Goal: Information Seeking & Learning: Learn about a topic

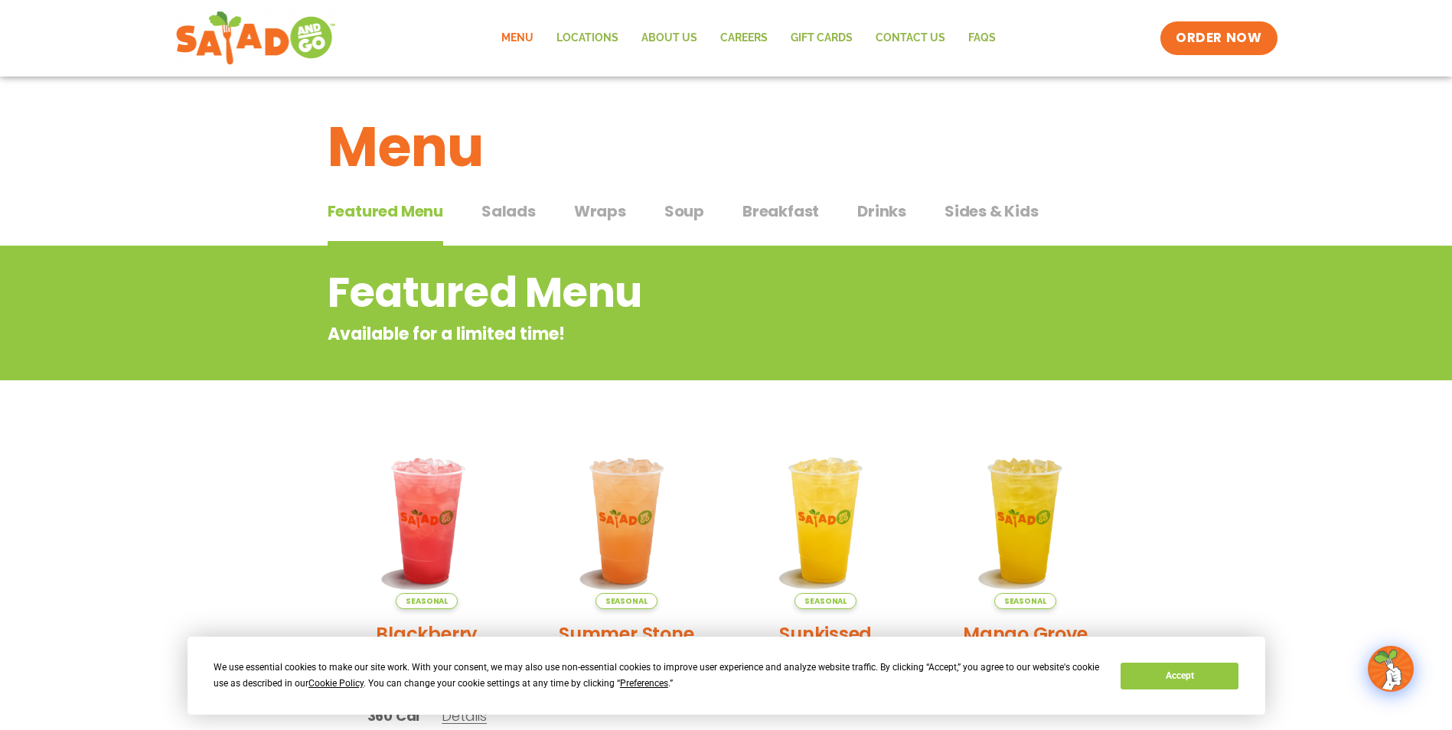
click at [505, 212] on span "Salads" at bounding box center [508, 211] width 54 height 23
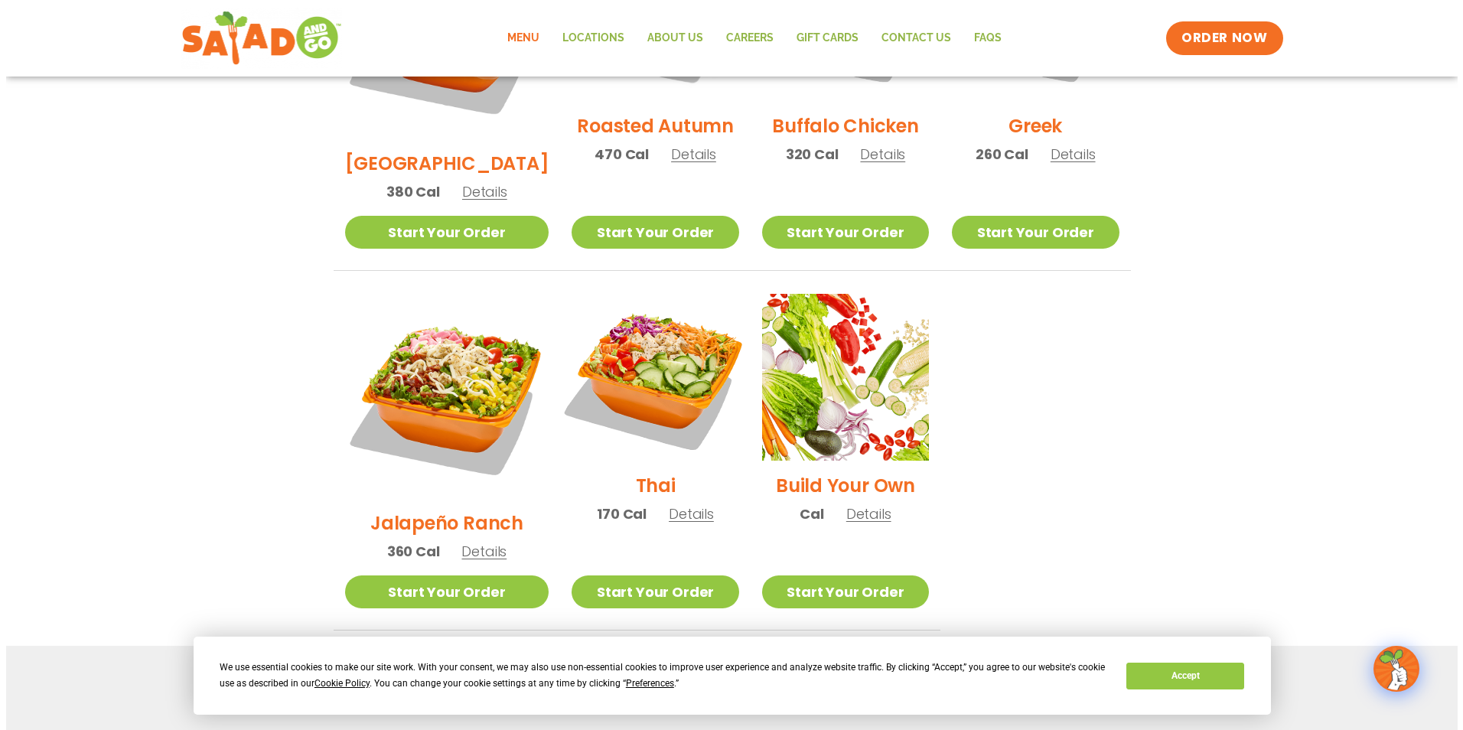
scroll to position [962, 0]
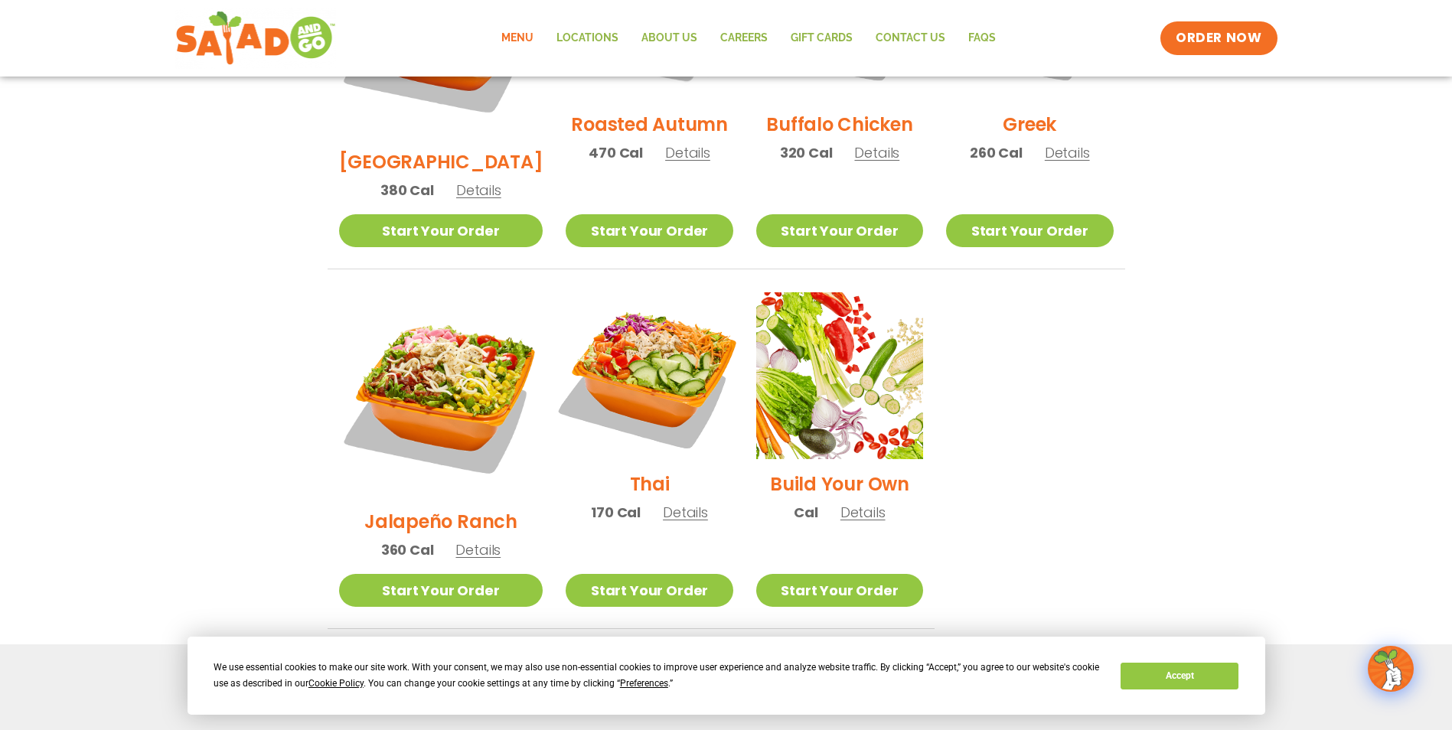
click at [622, 299] on img at bounding box center [649, 376] width 196 height 196
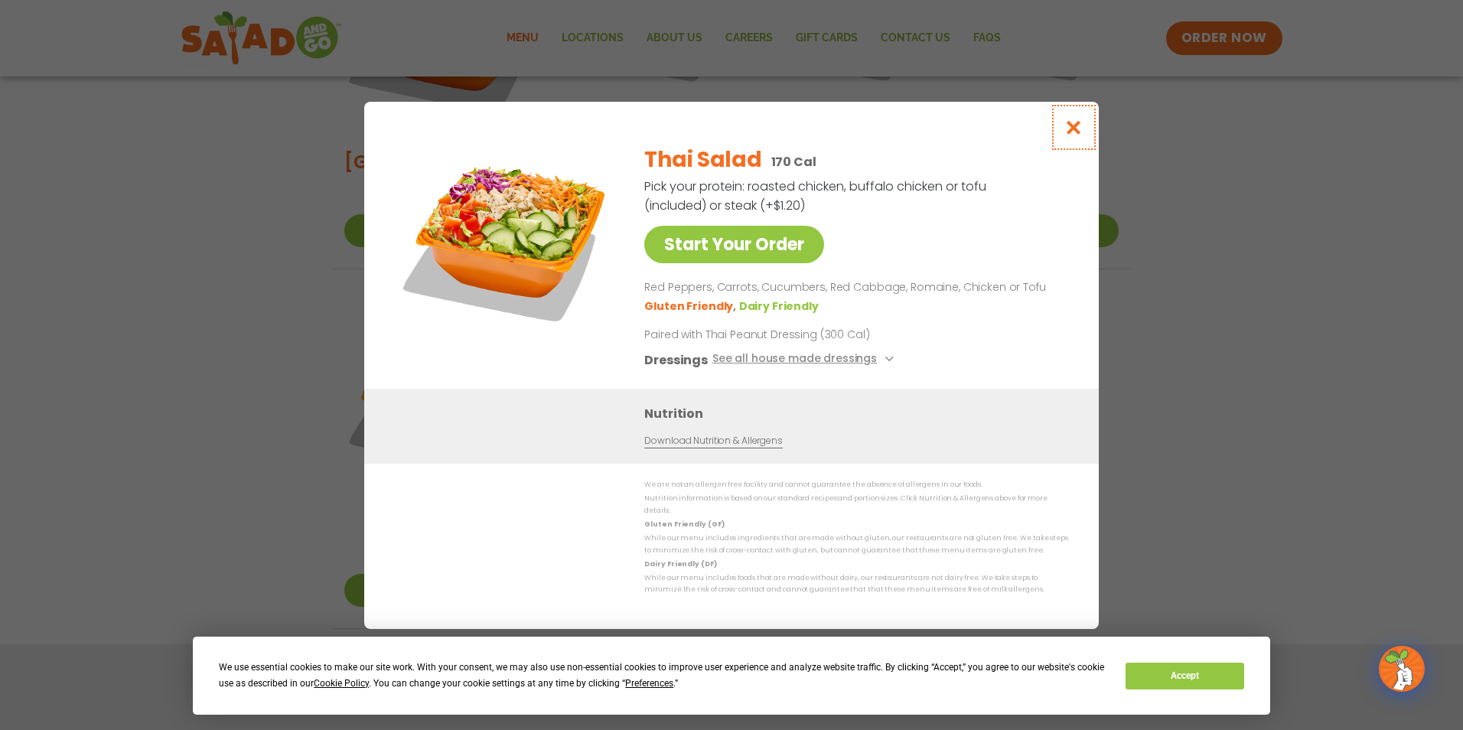
click at [1078, 130] on icon "Close modal" at bounding box center [1074, 127] width 19 height 16
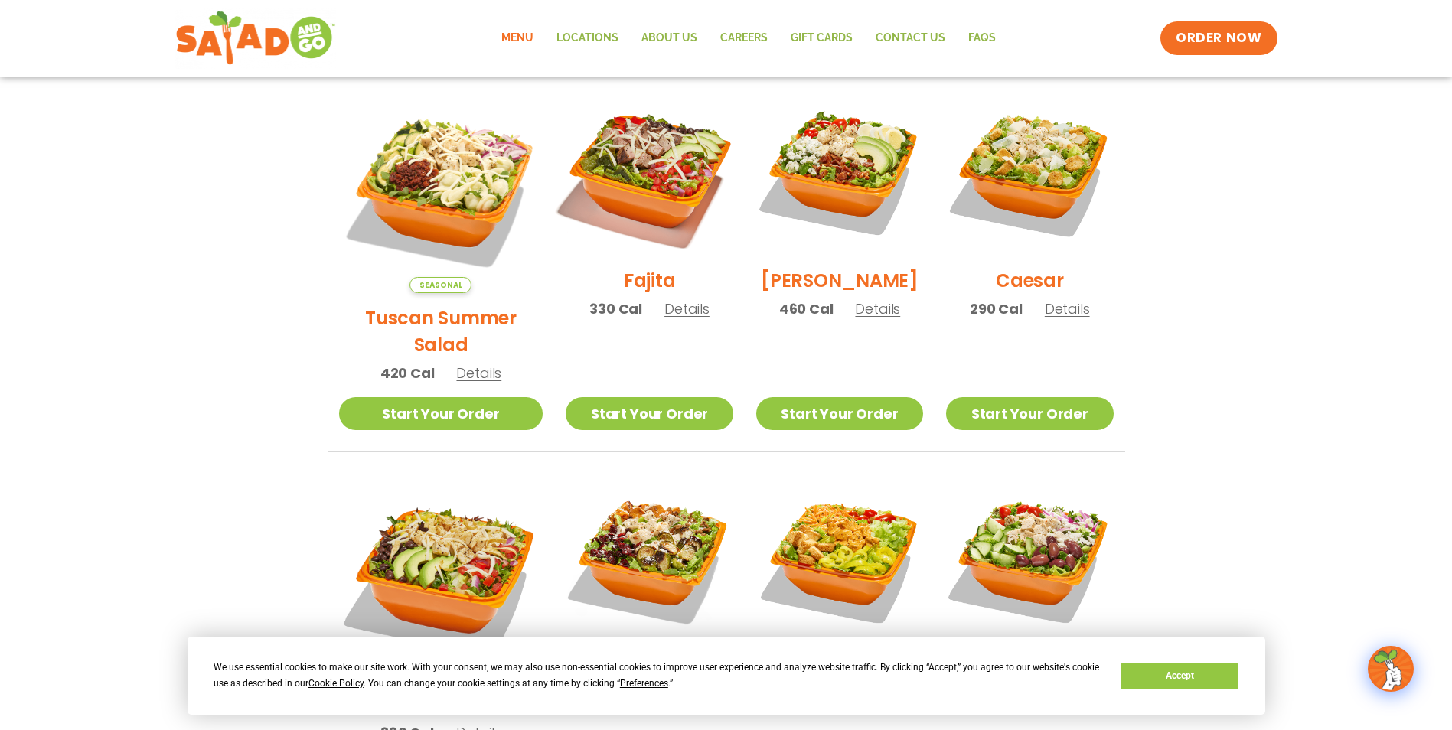
scroll to position [383, 0]
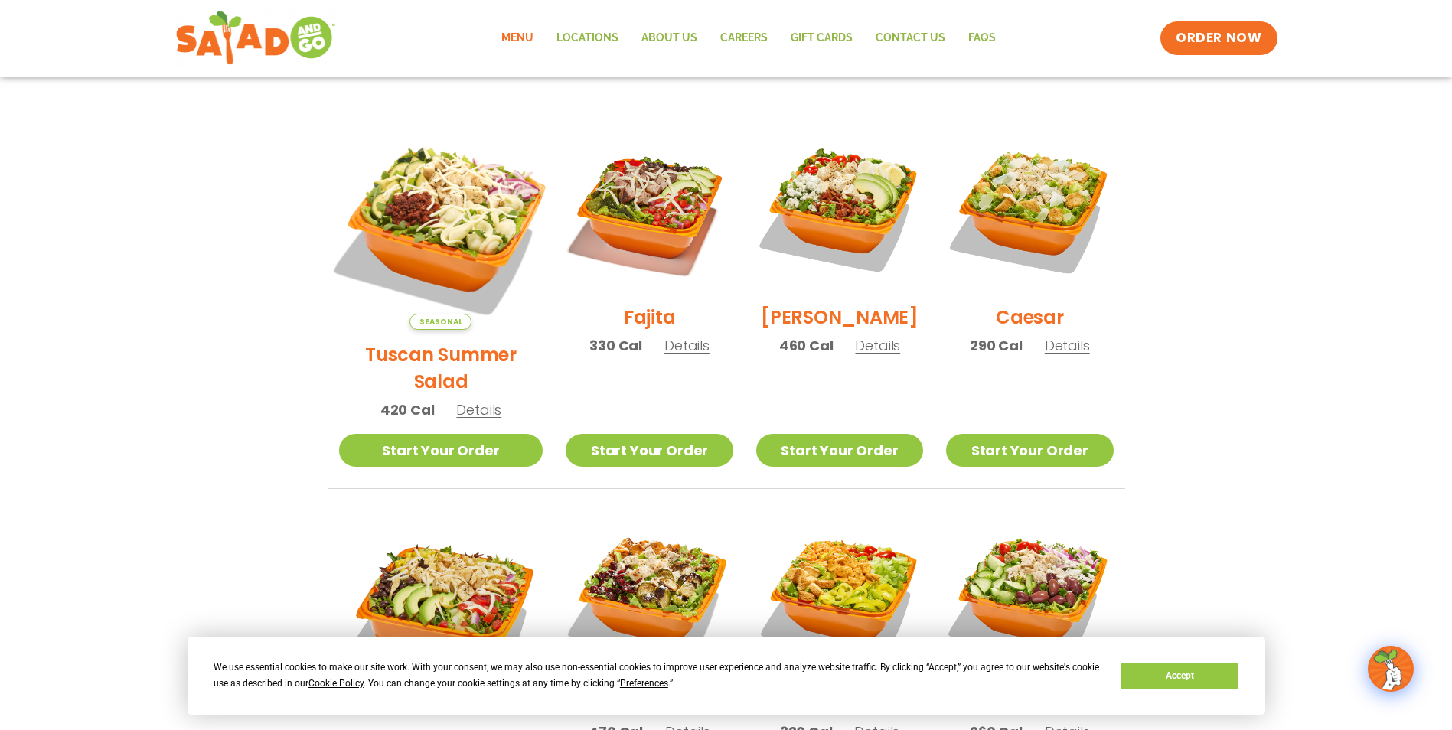
click at [429, 187] on img at bounding box center [441, 228] width 240 height 240
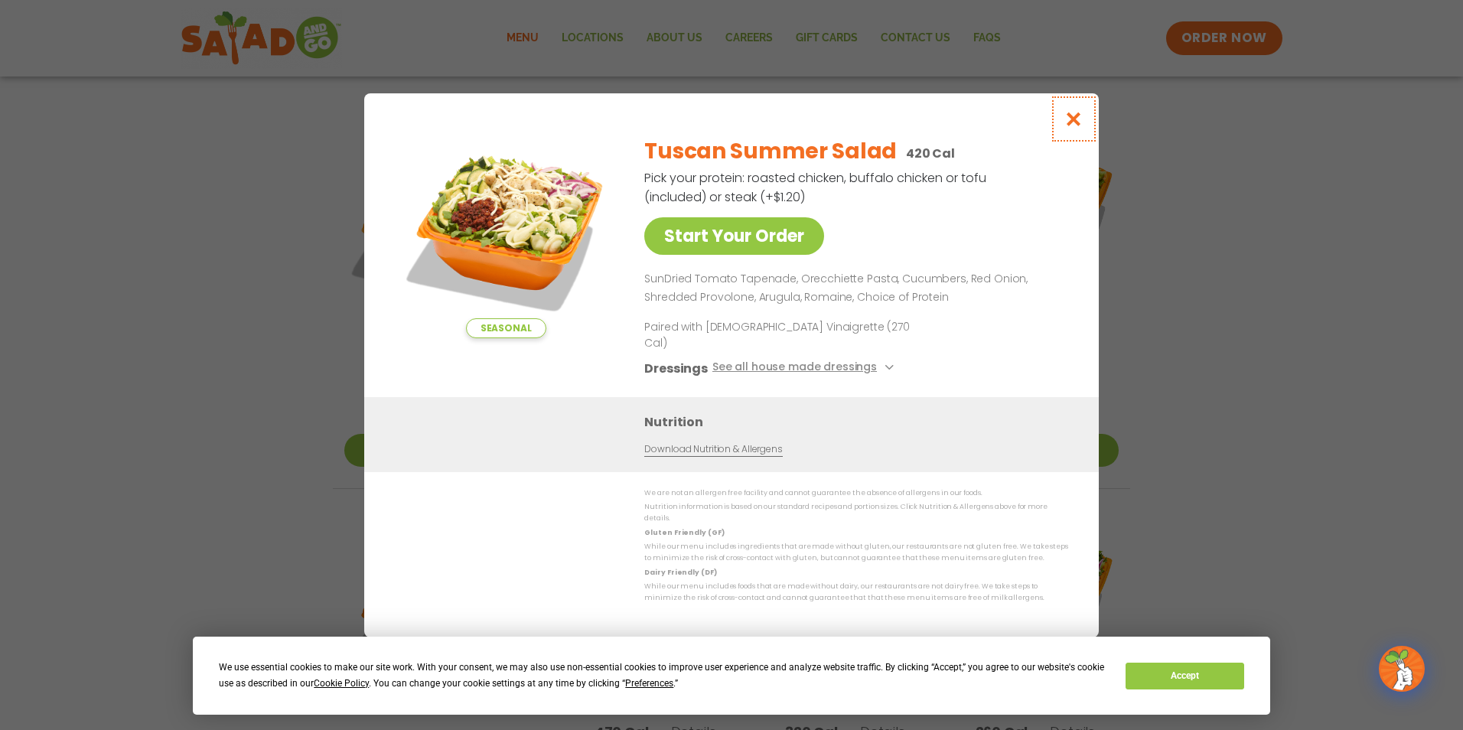
click at [1071, 127] on icon "Close modal" at bounding box center [1074, 119] width 19 height 16
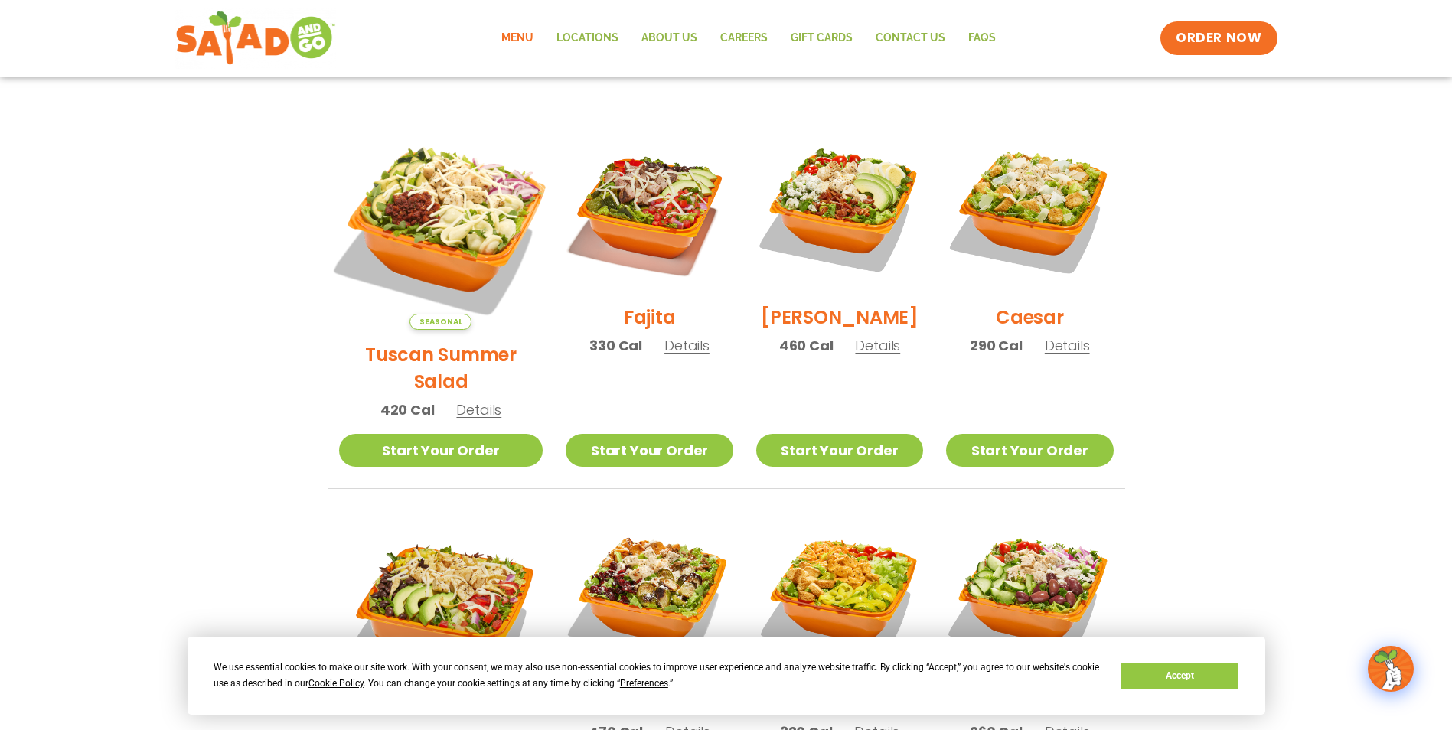
click at [447, 186] on img at bounding box center [441, 228] width 240 height 240
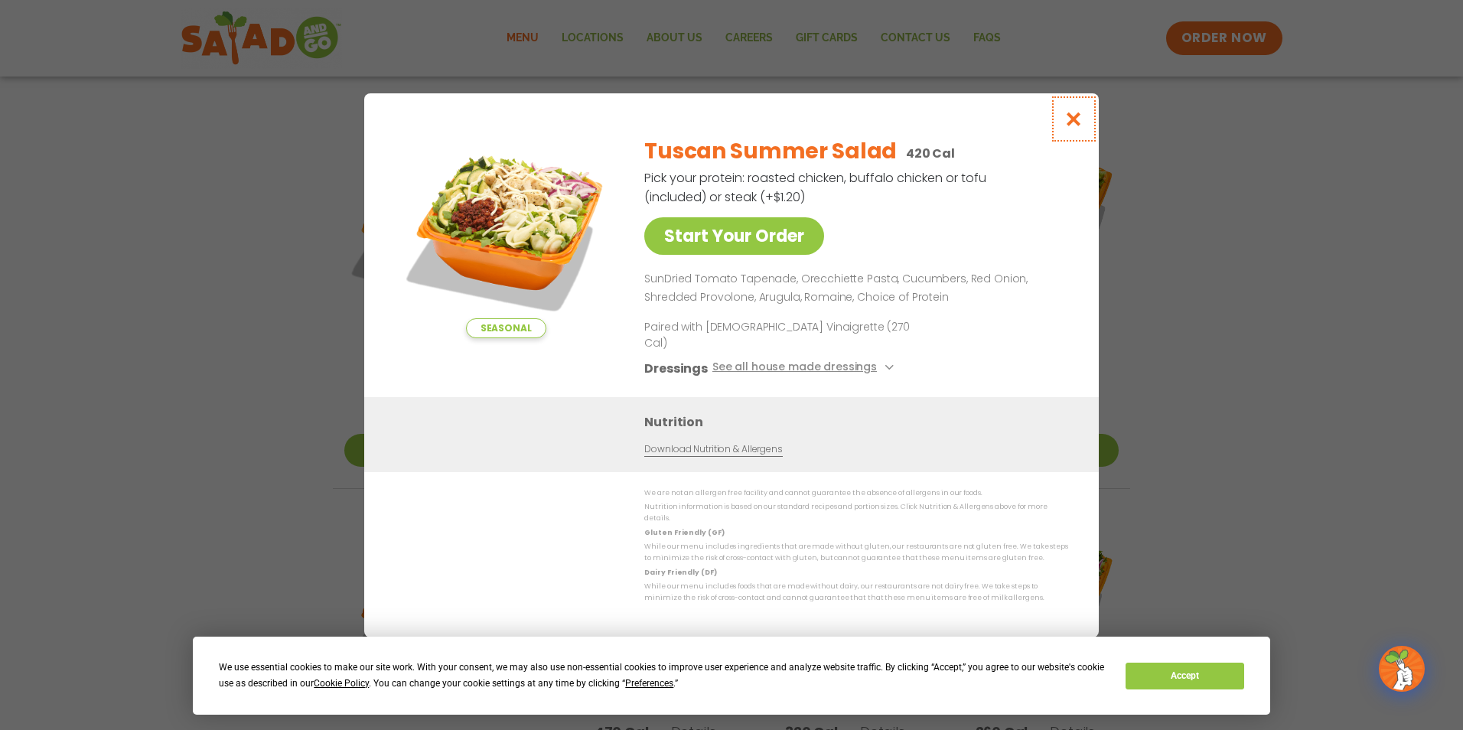
click at [1074, 127] on icon "Close modal" at bounding box center [1074, 119] width 19 height 16
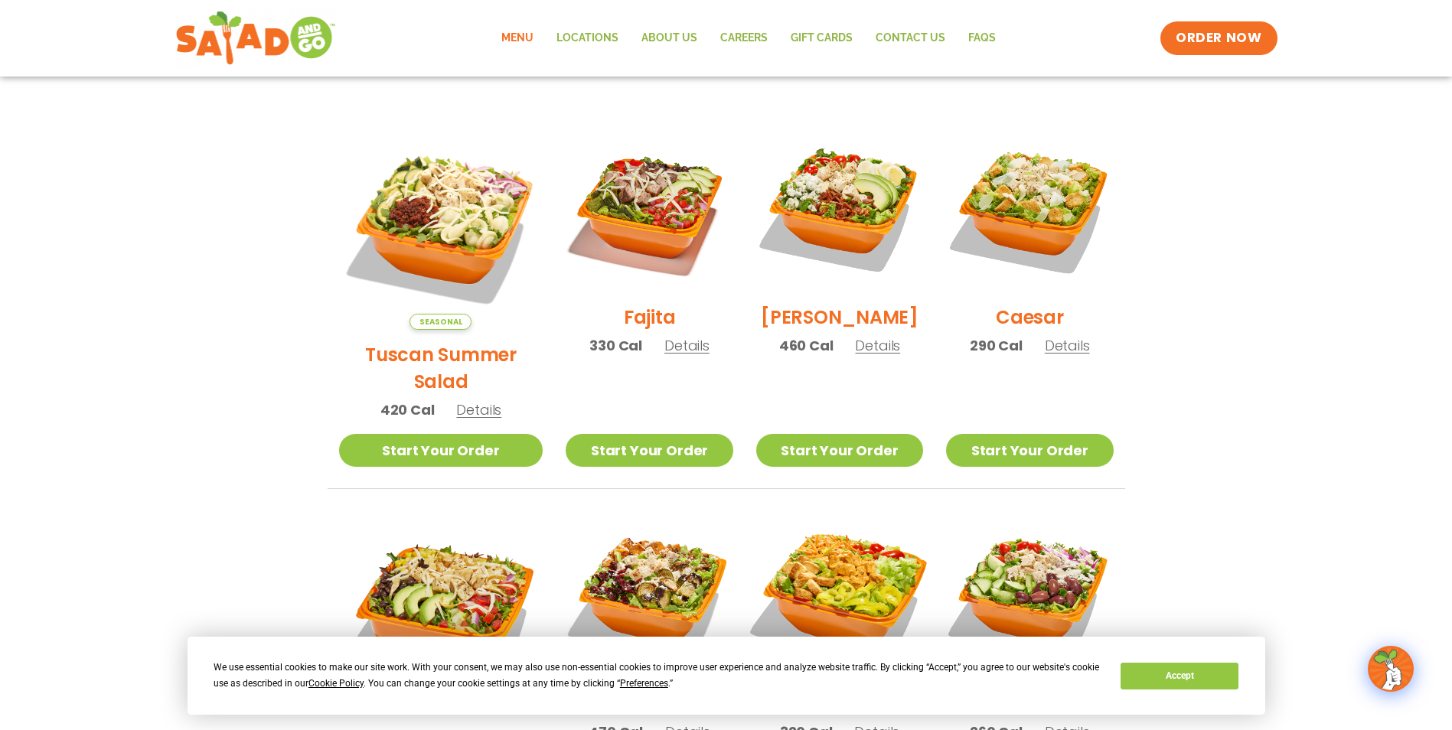
scroll to position [612, 0]
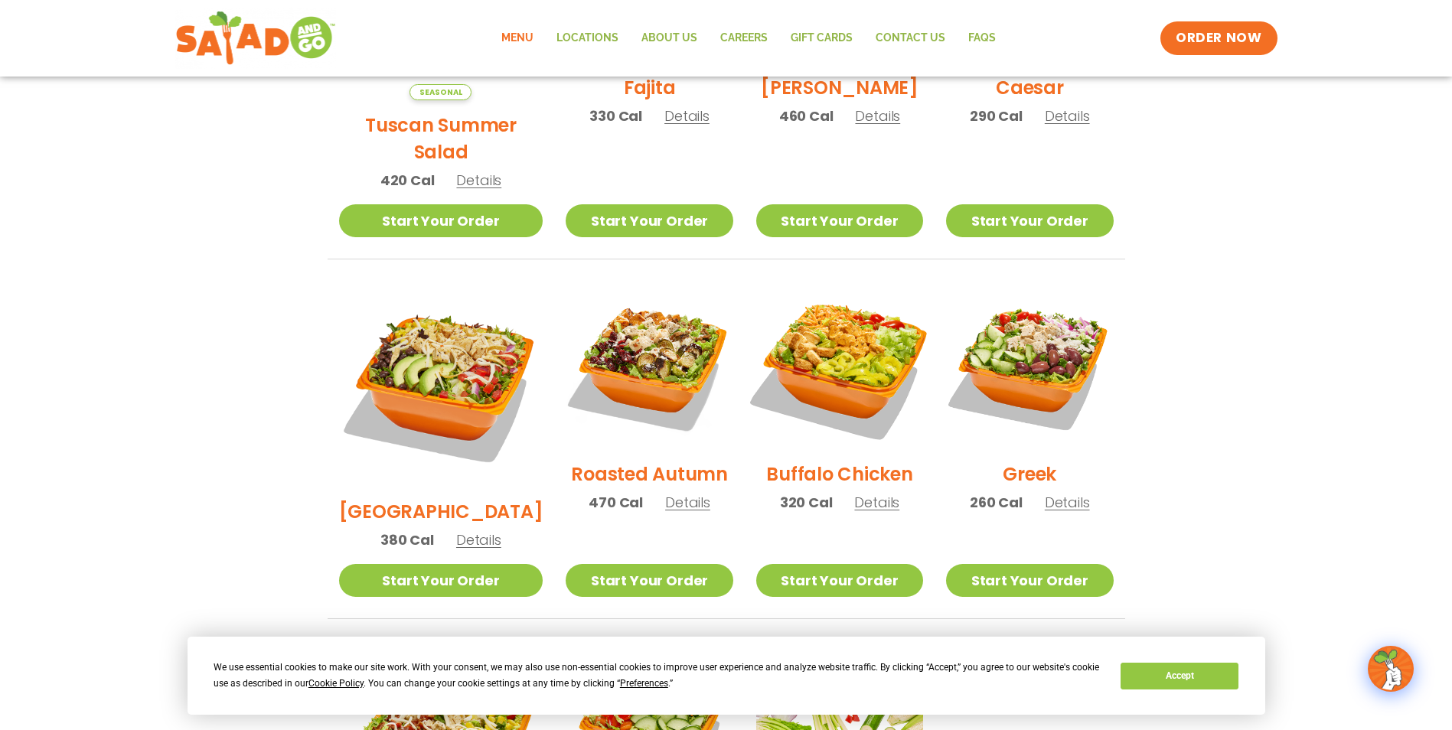
click at [834, 311] on img at bounding box center [840, 366] width 196 height 196
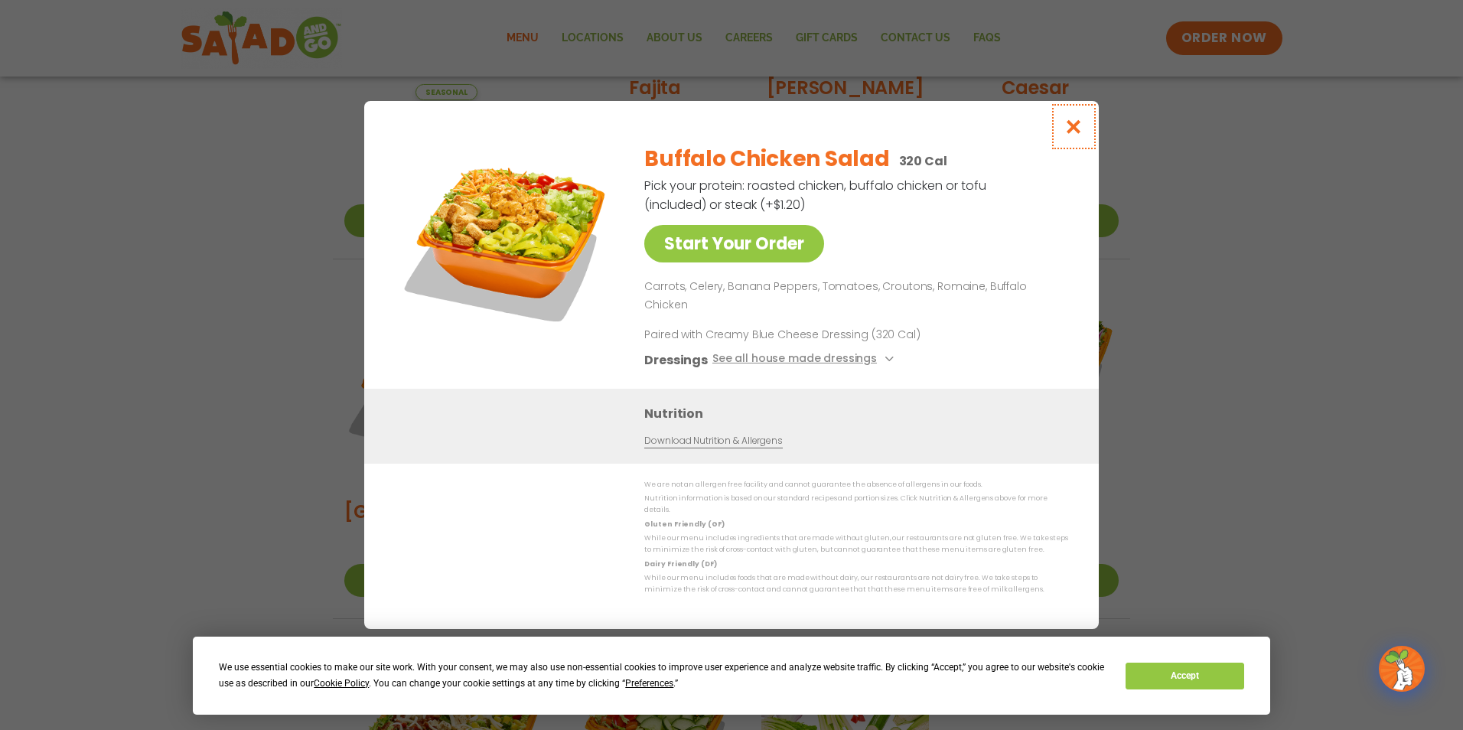
click at [1071, 135] on icon "Close modal" at bounding box center [1074, 127] width 19 height 16
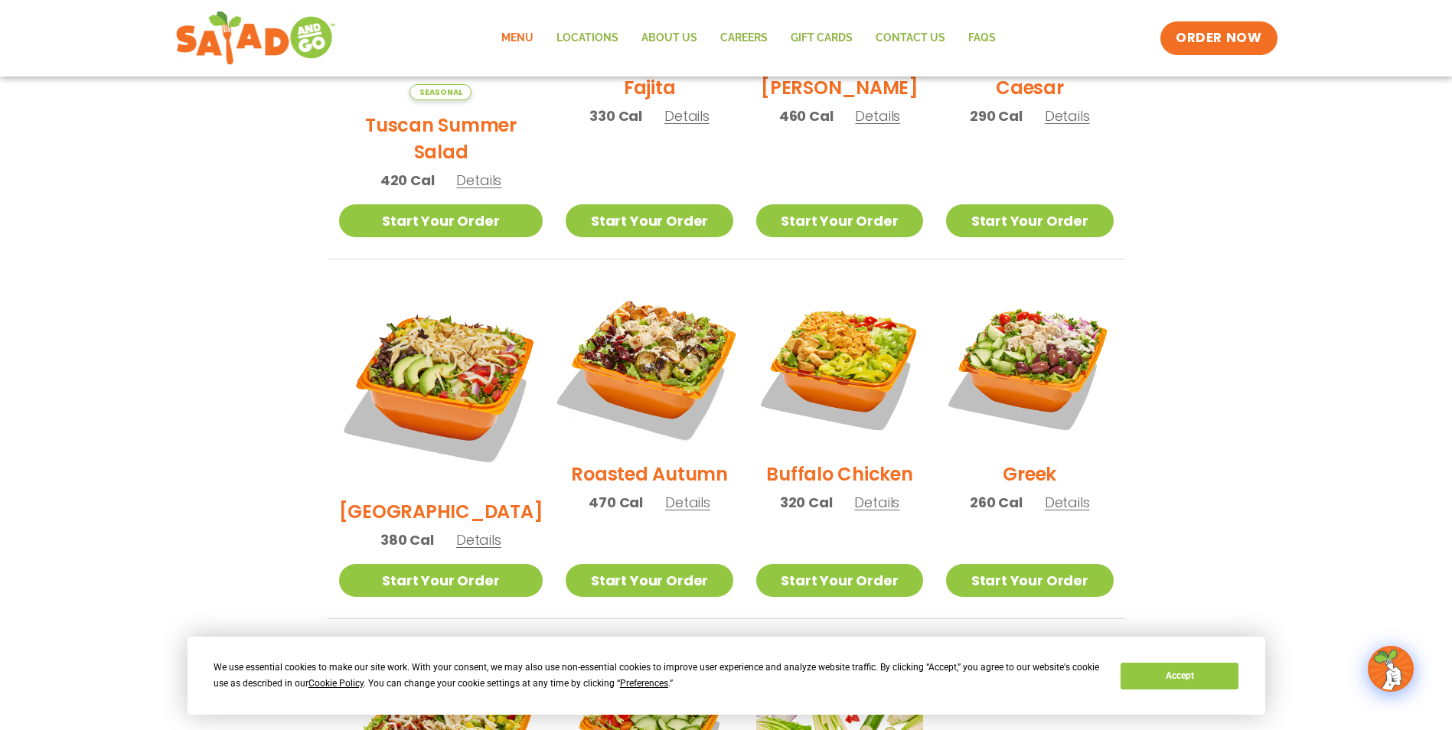
click at [633, 331] on img at bounding box center [649, 366] width 196 height 196
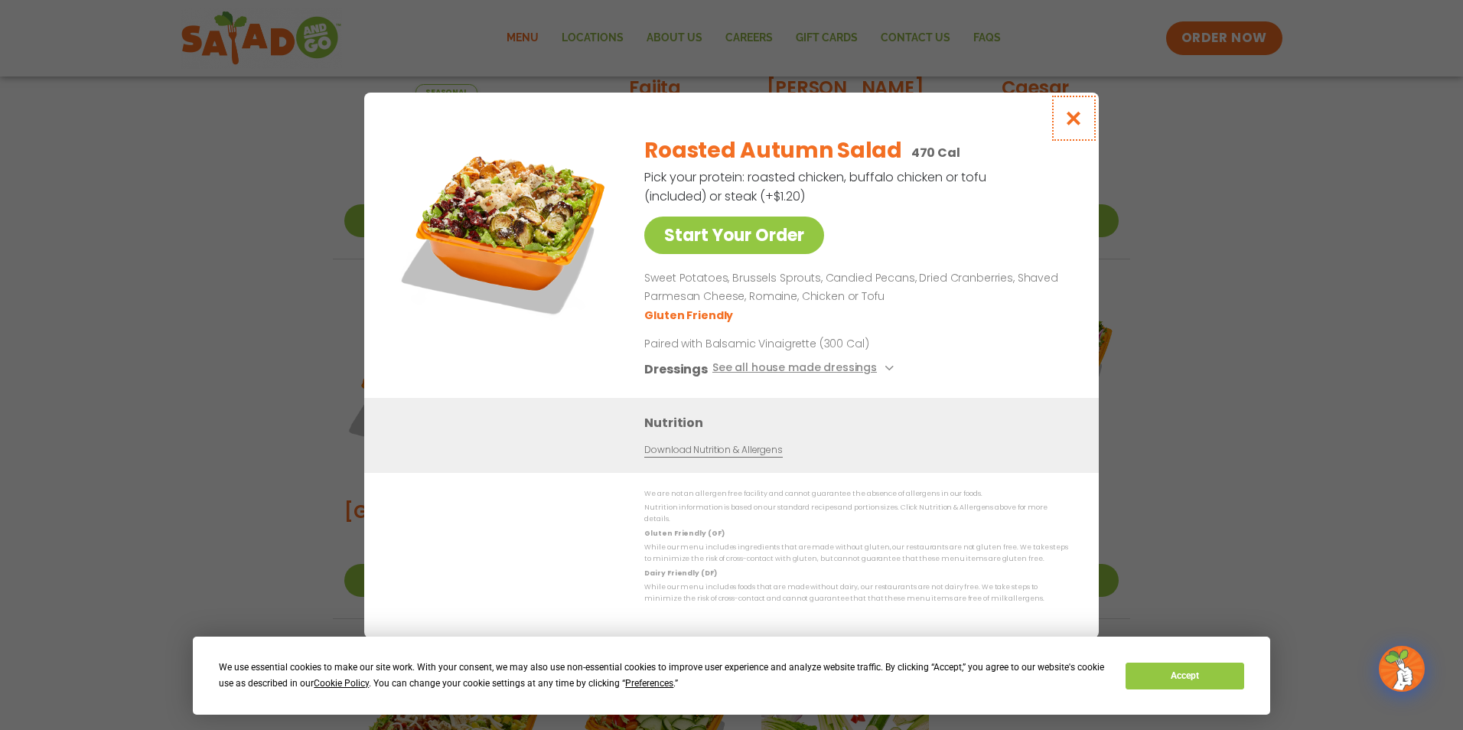
click at [1072, 126] on icon "Close modal" at bounding box center [1074, 118] width 19 height 16
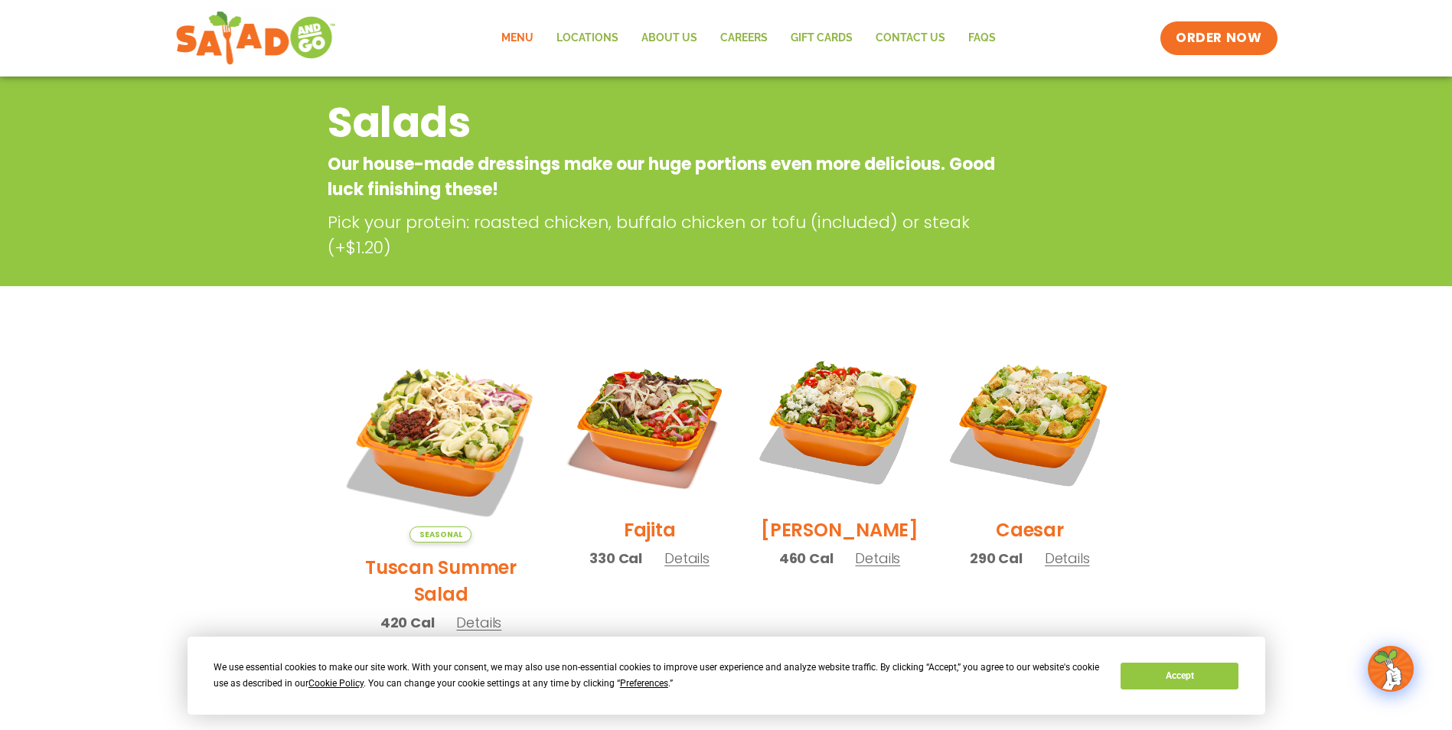
scroll to position [0, 0]
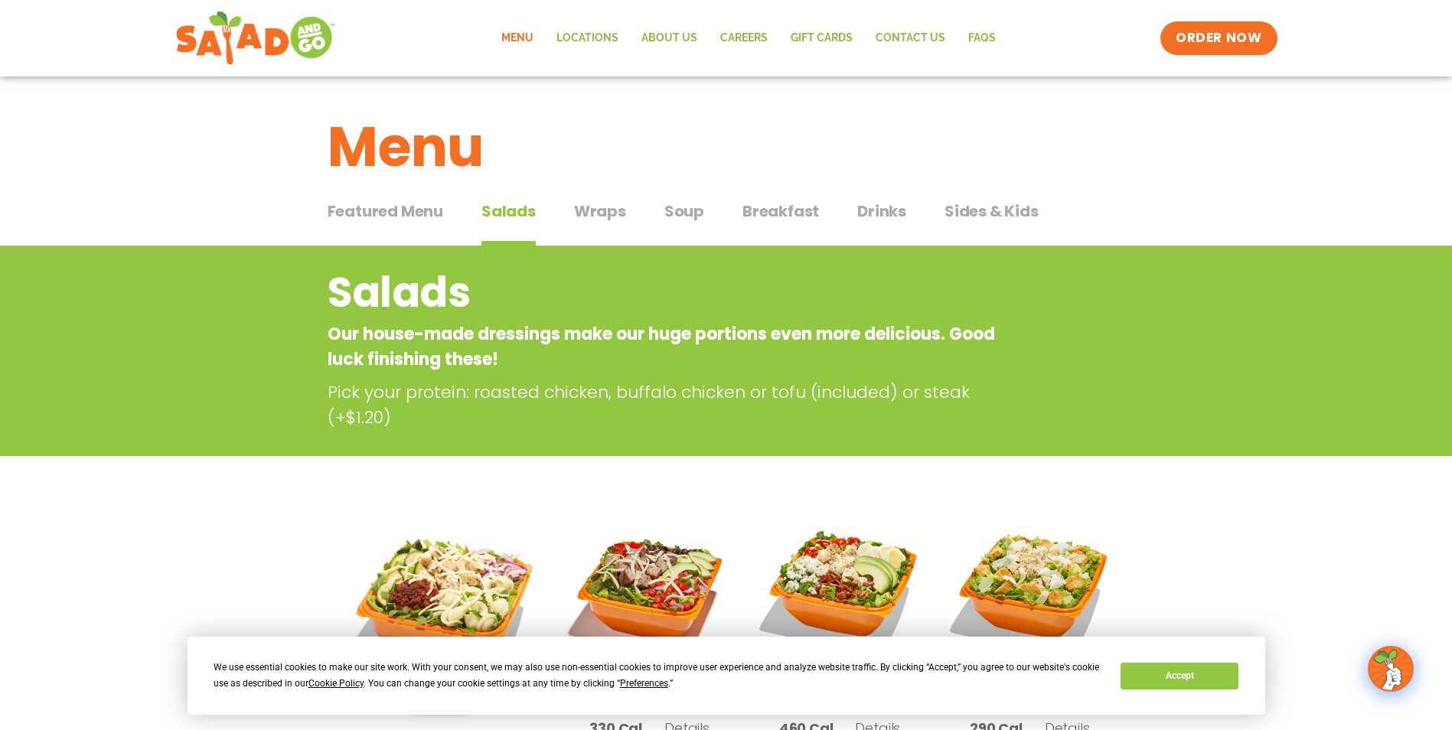
click at [371, 207] on span "Featured Menu" at bounding box center [386, 211] width 116 height 23
